Goal: Information Seeking & Learning: Learn about a topic

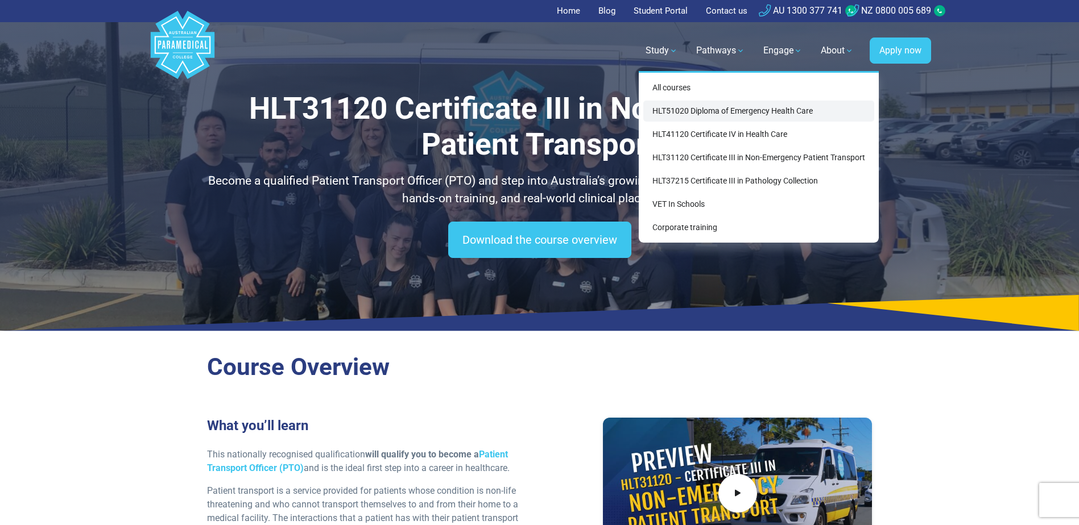
click at [702, 109] on link "HLT51020 Diploma of Emergency Health Care" at bounding box center [758, 111] width 231 height 21
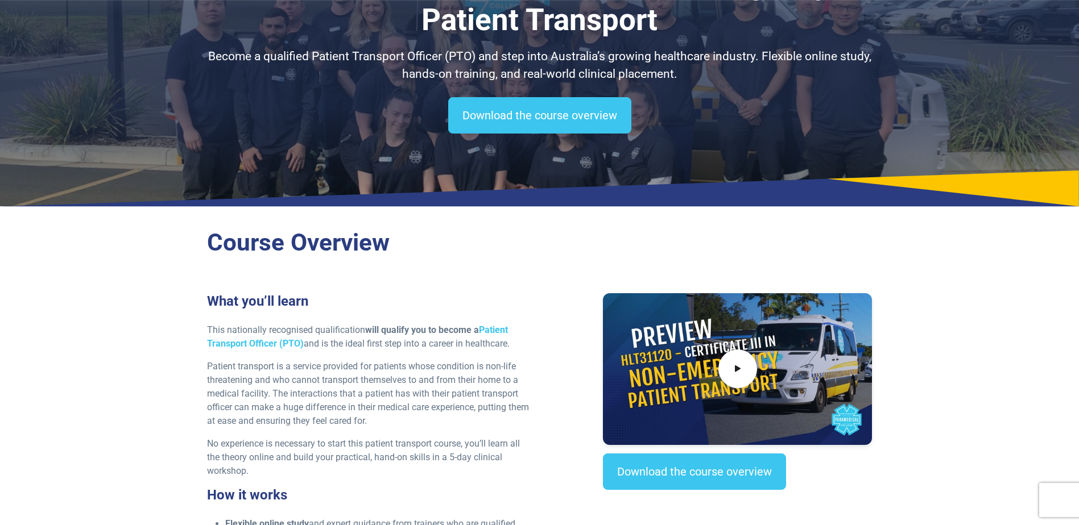
scroll to position [114, 0]
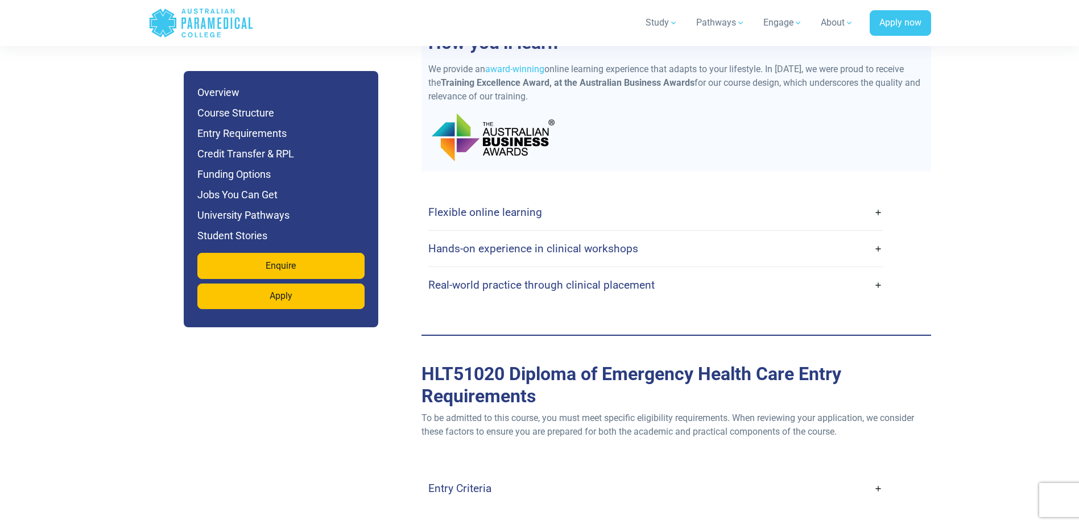
scroll to position [2900, 0]
